Goal: Task Accomplishment & Management: Use online tool/utility

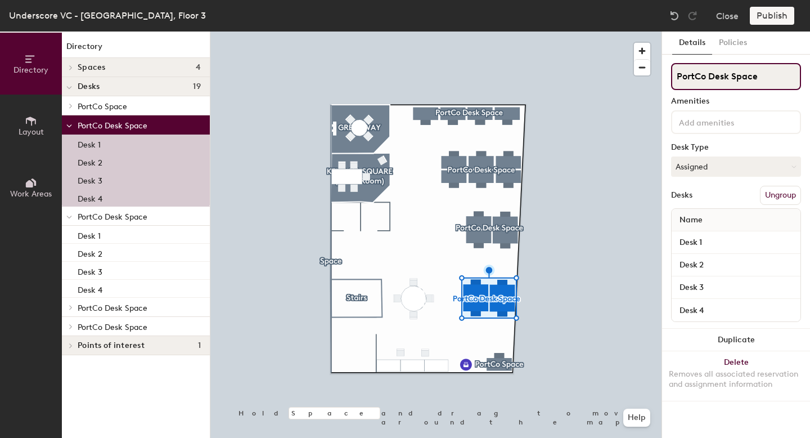
click at [737, 83] on input "PortCo Desk Space" at bounding box center [736, 76] width 130 height 27
type input "R"
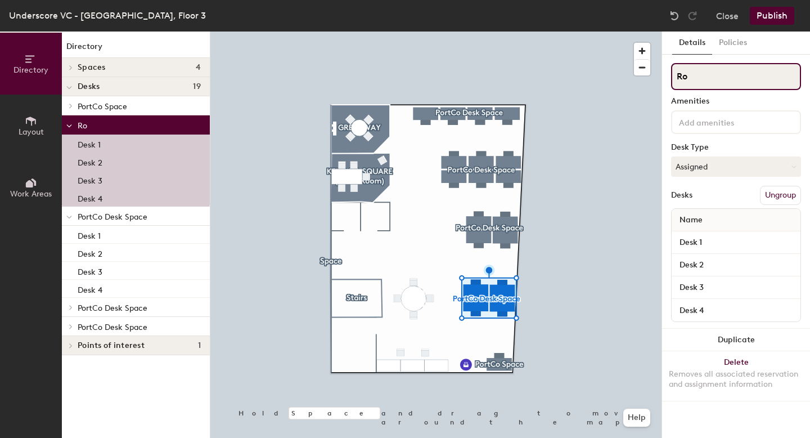
type input "R"
type input "Tori"
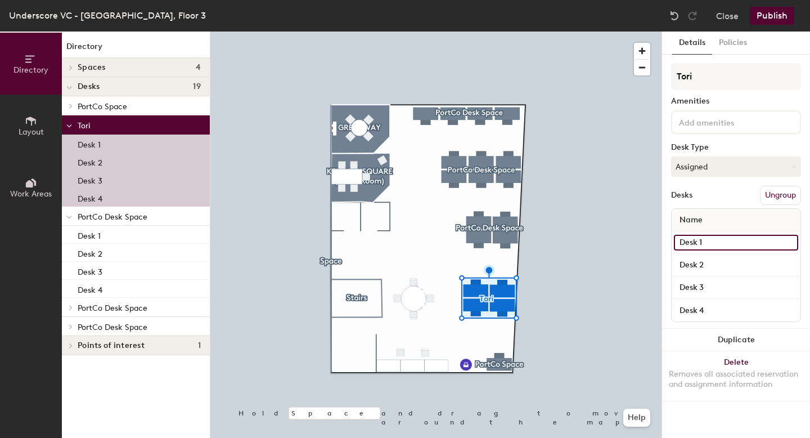
click at [703, 240] on input "Desk 1" at bounding box center [736, 243] width 124 height 16
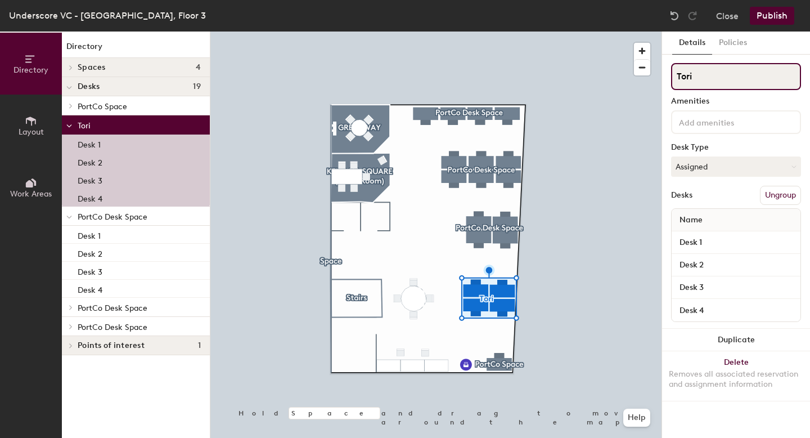
click at [713, 84] on input "Tori" at bounding box center [736, 76] width 130 height 27
type input "PortCos"
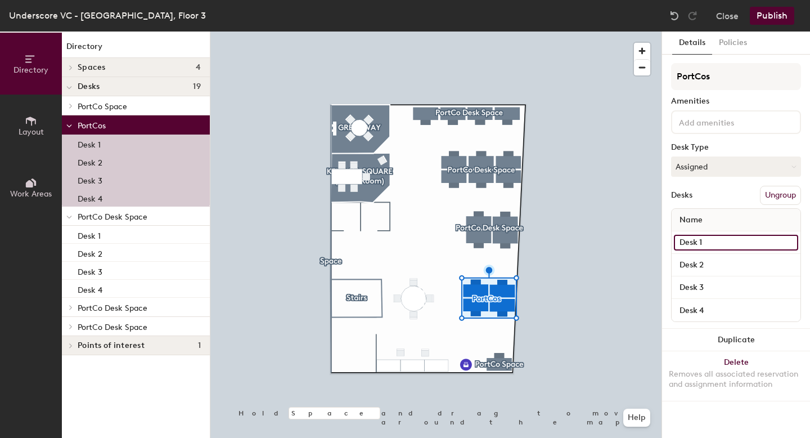
click at [700, 236] on input "Desk 1" at bounding box center [736, 243] width 124 height 16
type input "A"
type input "Clockwork"
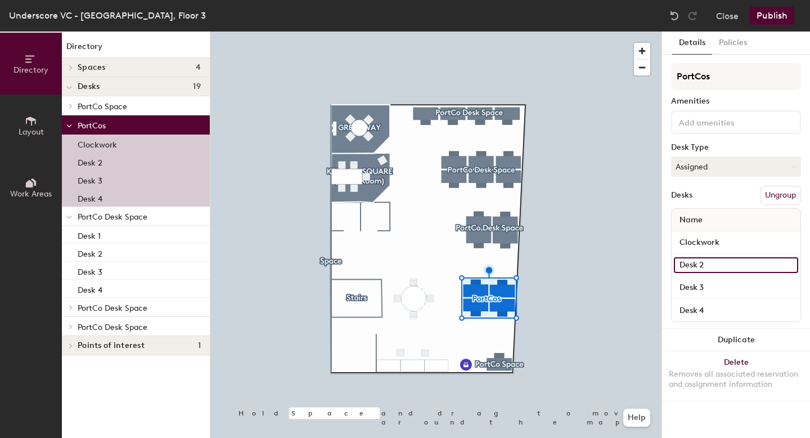
click at [692, 259] on input "Desk 2" at bounding box center [736, 265] width 124 height 16
type input "Clockwork"
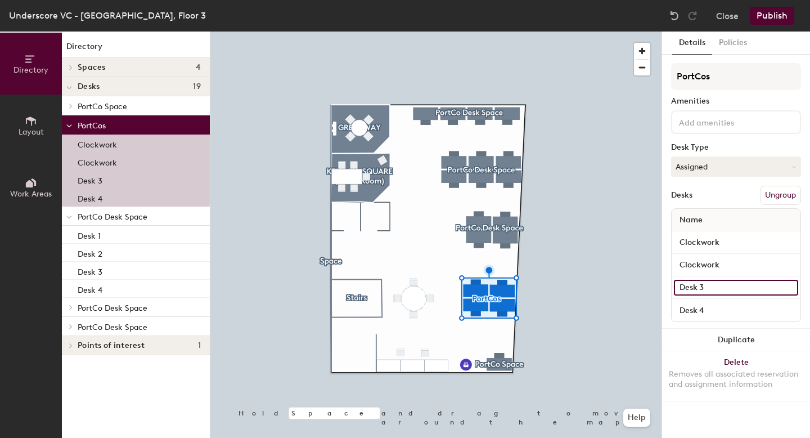
click at [692, 293] on input "Desk 3" at bounding box center [736, 288] width 124 height 16
type input "Tori"
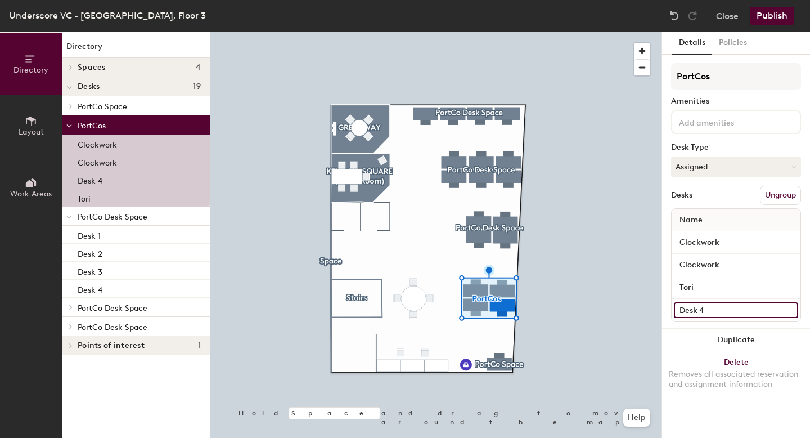
click at [689, 305] on input "Desk 4" at bounding box center [736, 310] width 124 height 16
type input "Tori"
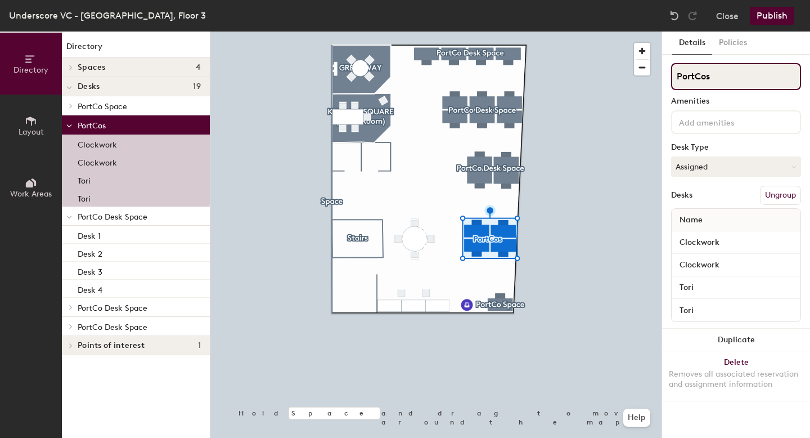
click at [719, 78] on input "PortCos" at bounding box center [736, 76] width 130 height 27
type input "PortCo Desk Space"
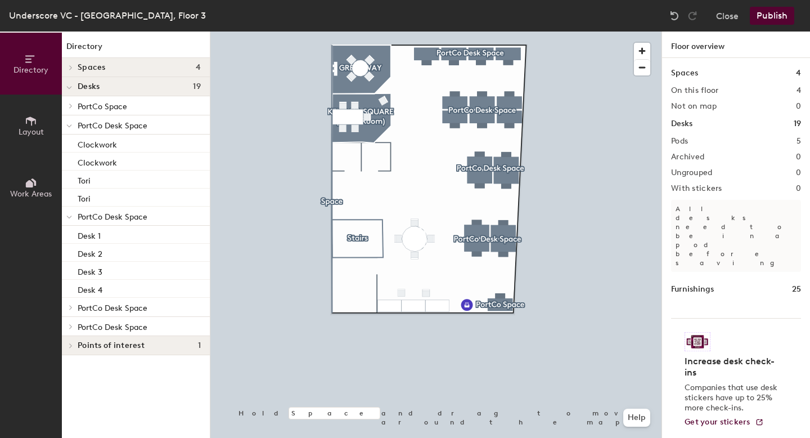
click at [771, 15] on button "Publish" at bounding box center [772, 16] width 44 height 18
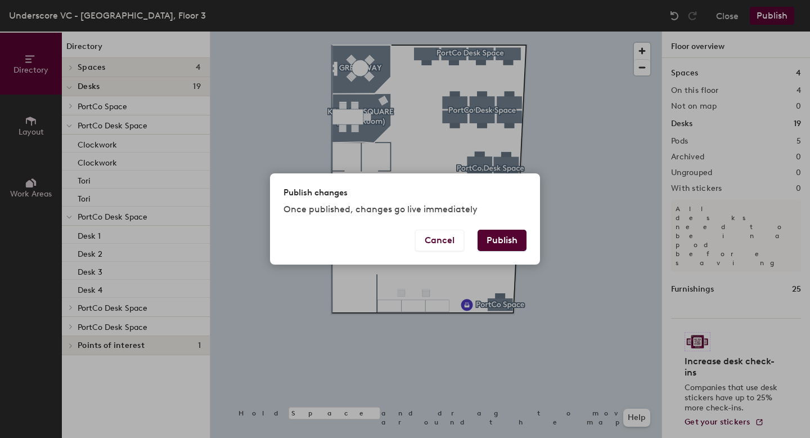
click at [513, 232] on button "Publish" at bounding box center [502, 239] width 49 height 21
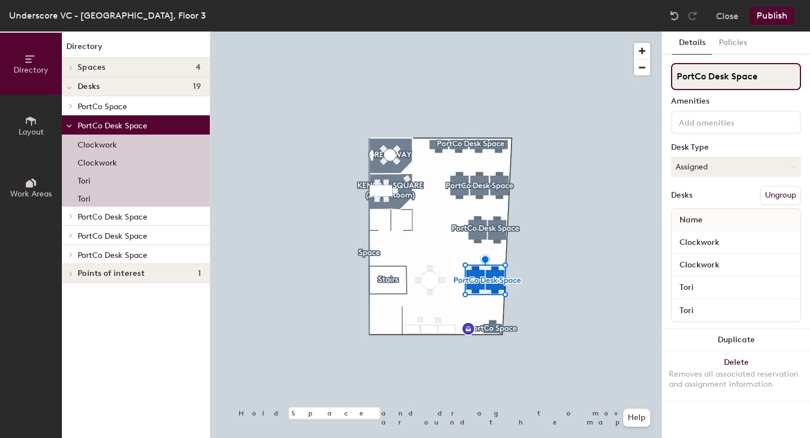
click at [730, 75] on input "PortCo Desk Space" at bounding box center [736, 76] width 130 height 27
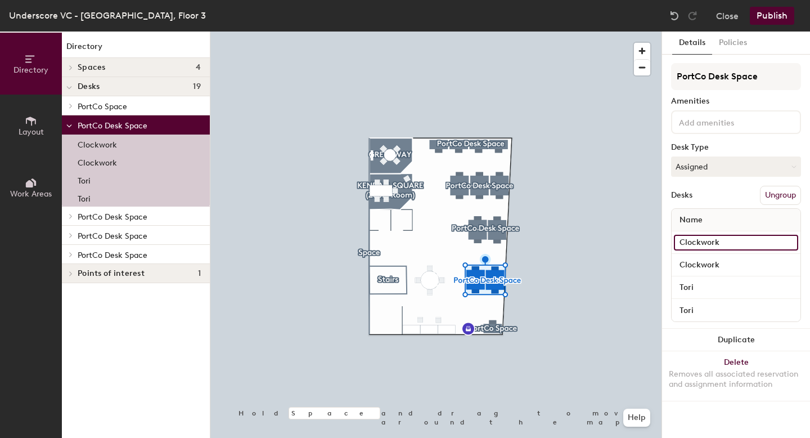
click at [711, 236] on input "Clockwork" at bounding box center [736, 243] width 124 height 16
click at [711, 237] on input "Clockwork" at bounding box center [736, 243] width 124 height 16
type input "CLOCKWORK"
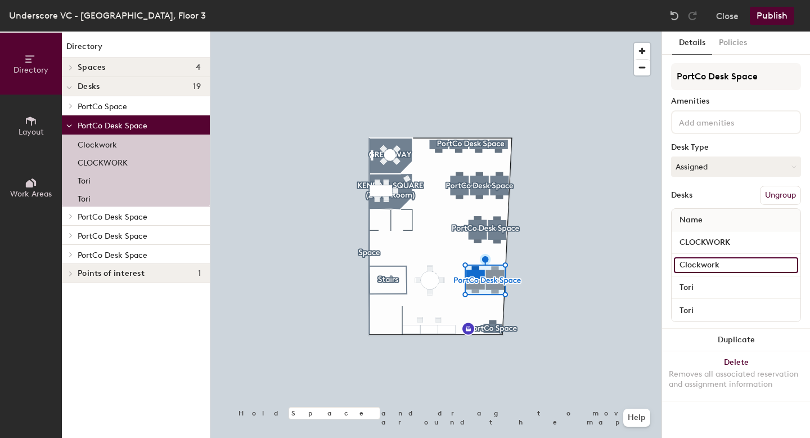
click at [706, 267] on input "Clockwork" at bounding box center [736, 265] width 124 height 16
paste input "LOCKWORK"
type input "CLOCKWORK"
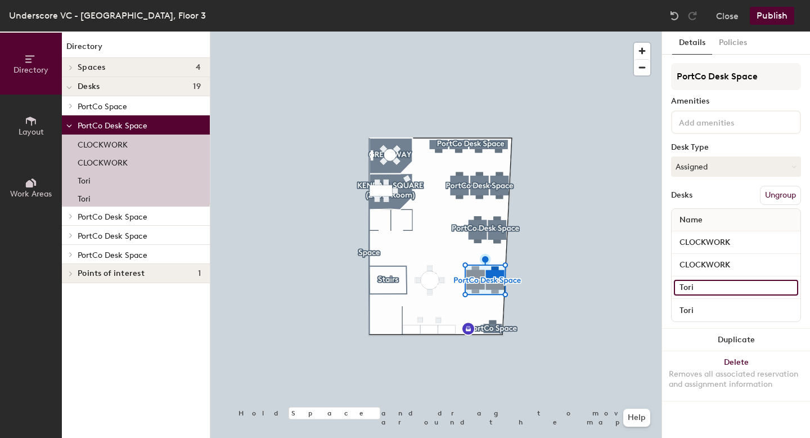
click at [699, 287] on input "Tori" at bounding box center [736, 288] width 124 height 16
click at [714, 287] on input "TORI" at bounding box center [736, 288] width 124 height 16
type input "TORI"
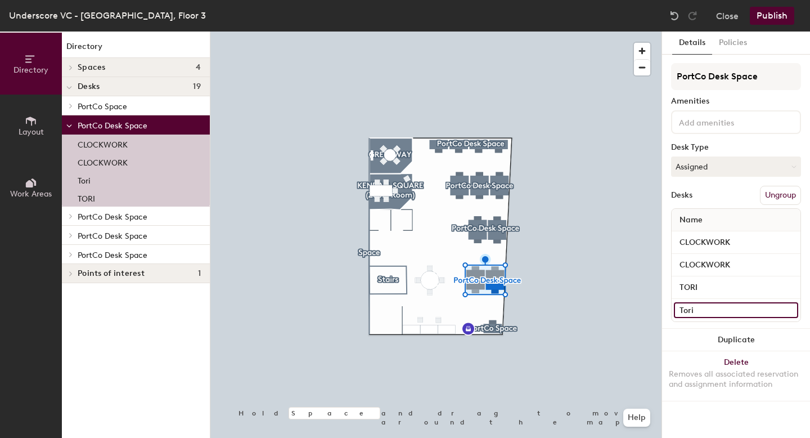
click at [701, 305] on input "Tori" at bounding box center [736, 310] width 124 height 16
paste input "ORI"
type input "TORI"
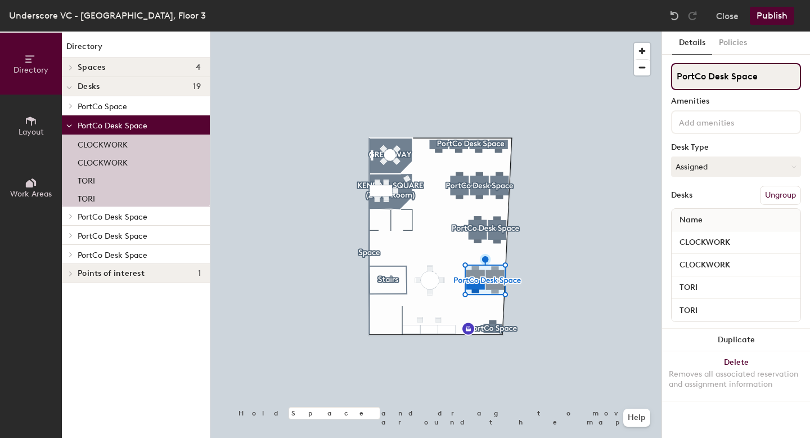
click at [731, 77] on input "PortCo Desk Space" at bounding box center [736, 76] width 130 height 27
click at [703, 79] on input "PortCo Desk Space" at bounding box center [736, 76] width 130 height 27
drag, startPoint x: 705, startPoint y: 78, endPoint x: 745, endPoint y: 79, distance: 39.9
click at [746, 79] on input "PortCo Desk Space" at bounding box center [736, 76] width 130 height 27
click at [773, 82] on input "PortCo Desk Space" at bounding box center [736, 76] width 130 height 27
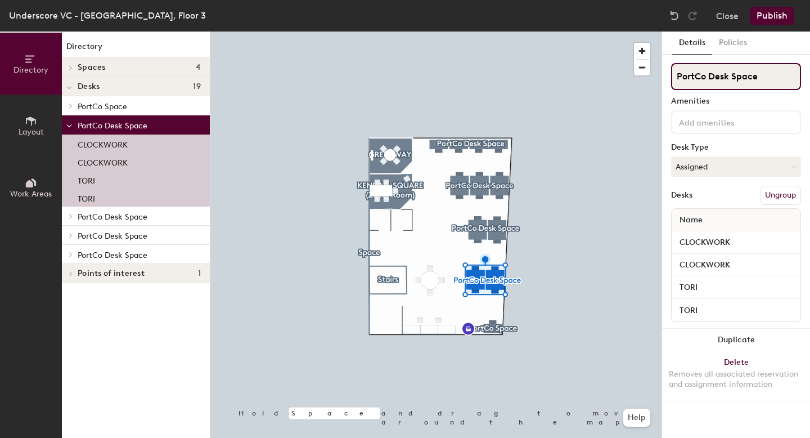
drag, startPoint x: 767, startPoint y: 79, endPoint x: 687, endPoint y: 80, distance: 80.4
click at [687, 80] on input "PortCo Desk Space" at bounding box center [736, 76] width 130 height 27
type input "P"
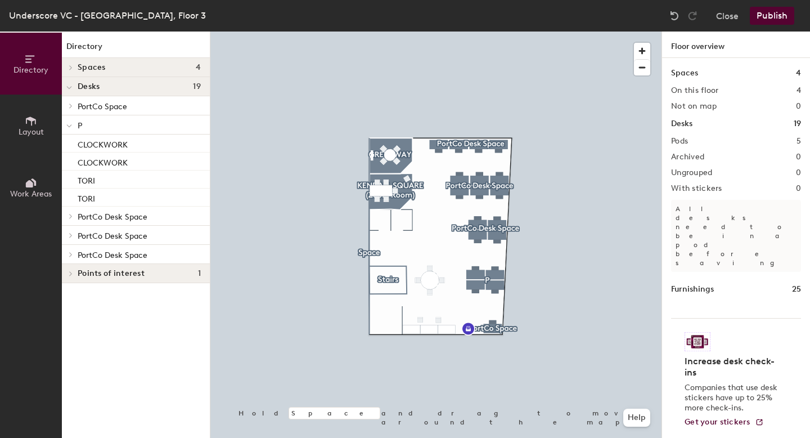
click at [707, 67] on div "Spaces 4" at bounding box center [736, 73] width 130 height 12
click at [712, 52] on h1 "Floor overview" at bounding box center [736, 44] width 148 height 26
click at [707, 74] on div "Spaces 4" at bounding box center [736, 73] width 130 height 12
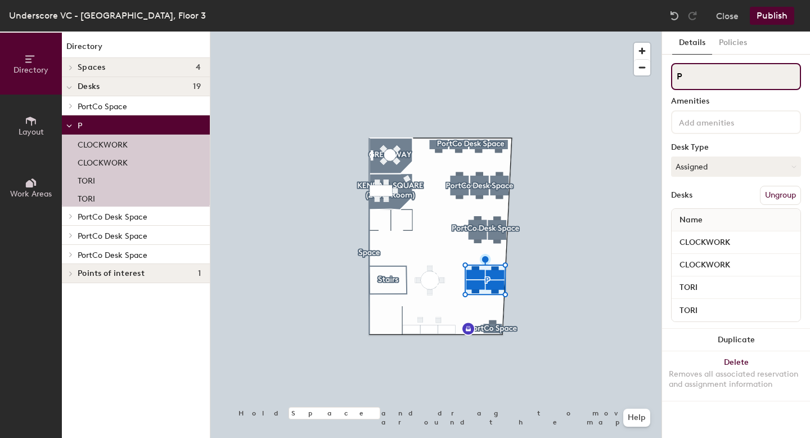
click at [720, 71] on input "P" at bounding box center [736, 76] width 130 height 27
click at [704, 86] on input "P" at bounding box center [736, 76] width 130 height 27
type input "PortCo Desk"
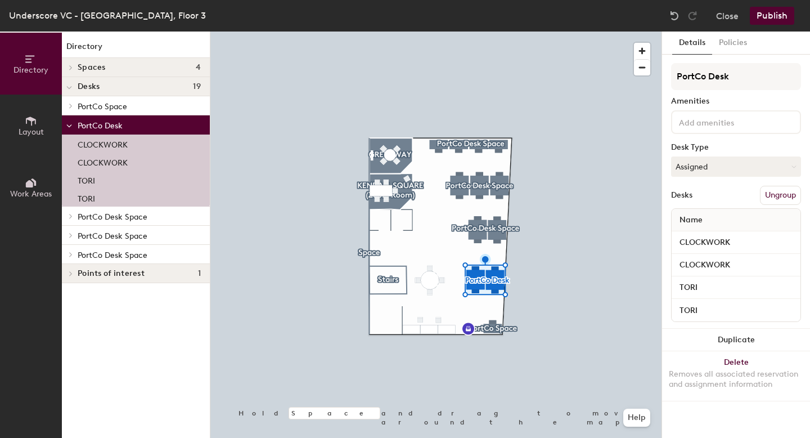
click at [762, 18] on button "Publish" at bounding box center [772, 16] width 44 height 18
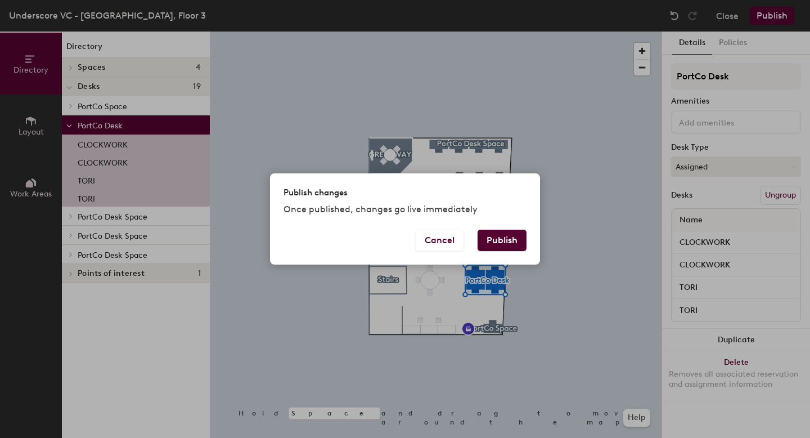
click at [480, 237] on button "Publish" at bounding box center [502, 239] width 49 height 21
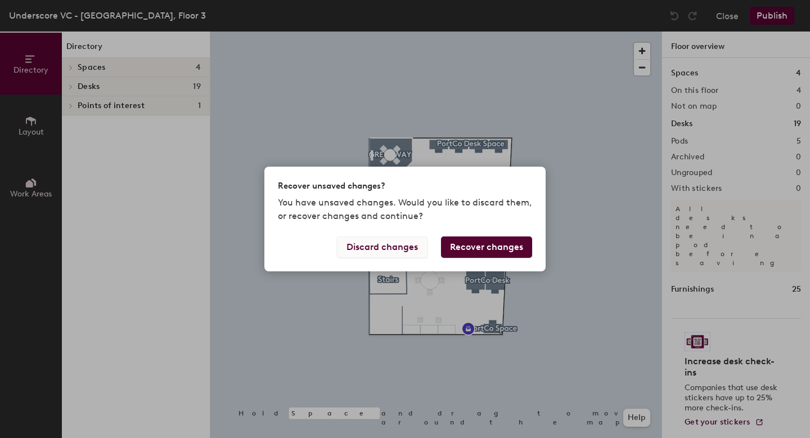
click at [389, 249] on button "Discard changes" at bounding box center [382, 246] width 91 height 21
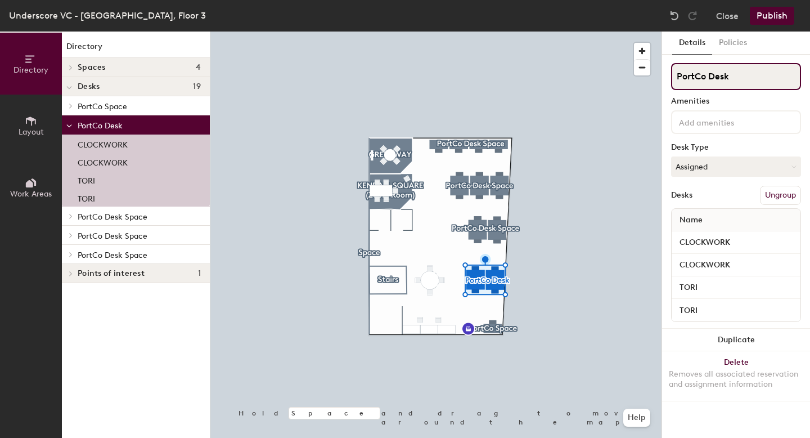
click at [714, 84] on input "PortCo Desk" at bounding box center [736, 76] width 130 height 27
type input "Incubation Space"
click at [769, 12] on button "Publish" at bounding box center [772, 16] width 44 height 18
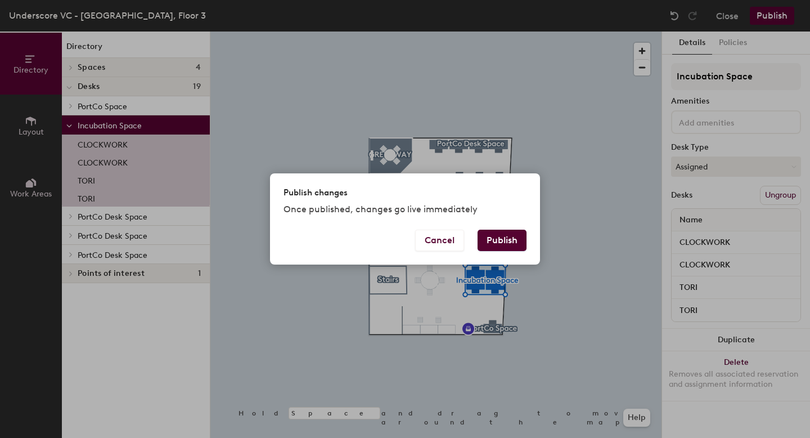
click at [506, 244] on button "Publish" at bounding box center [502, 239] width 49 height 21
